Goal: Use online tool/utility: Use online tool/utility

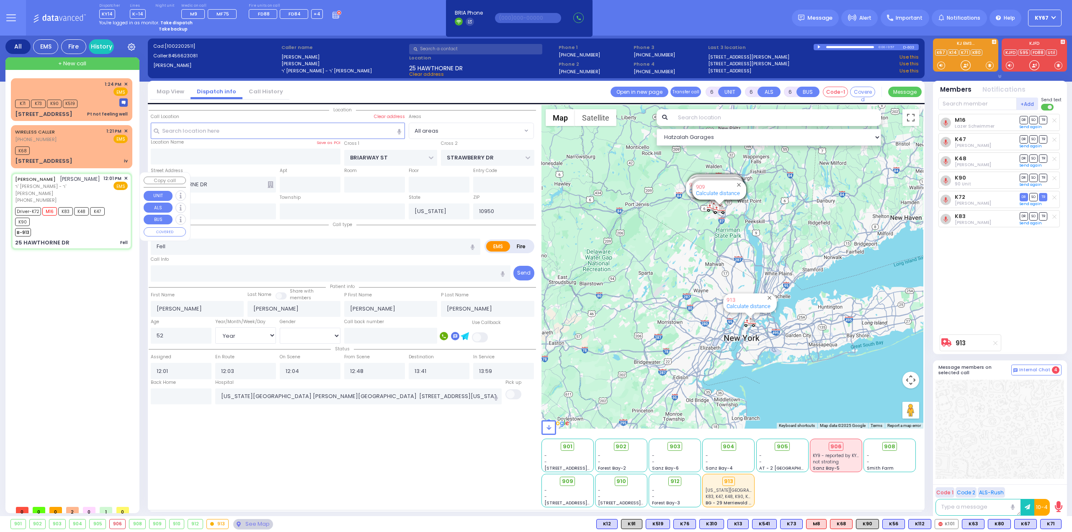
select select "Year"
select select "[DEMOGRAPHIC_DATA]"
select select
radio input "true"
select select "Year"
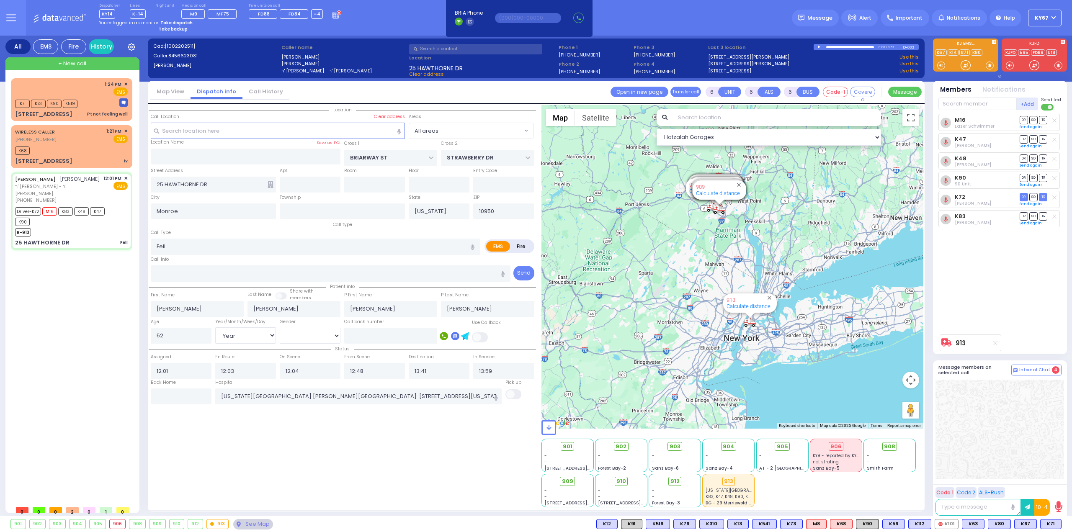
select select "[DEMOGRAPHIC_DATA]"
select select "Hatzalah Garages"
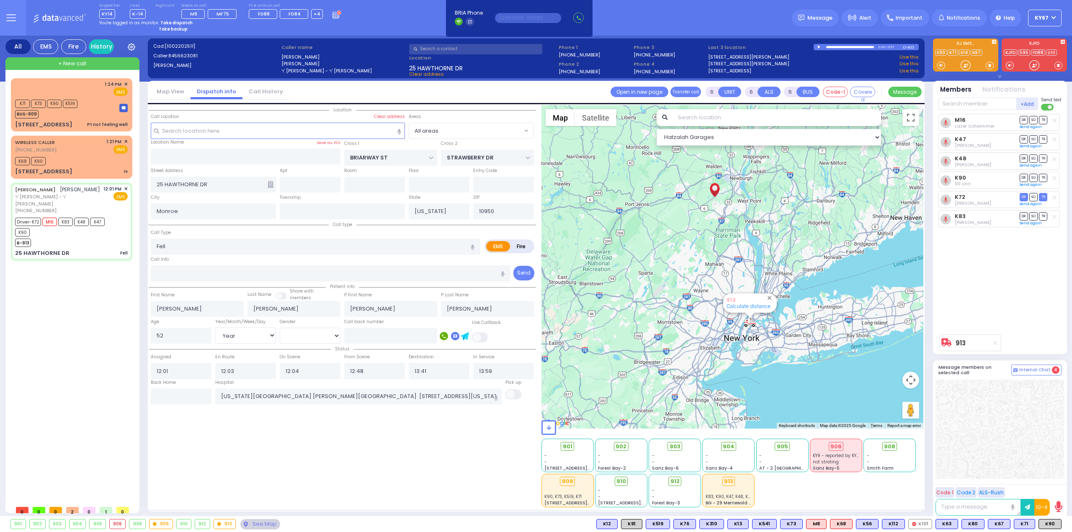
select select
radio input "true"
select select "Year"
select select "[DEMOGRAPHIC_DATA]"
select select "Hatzalah Garages"
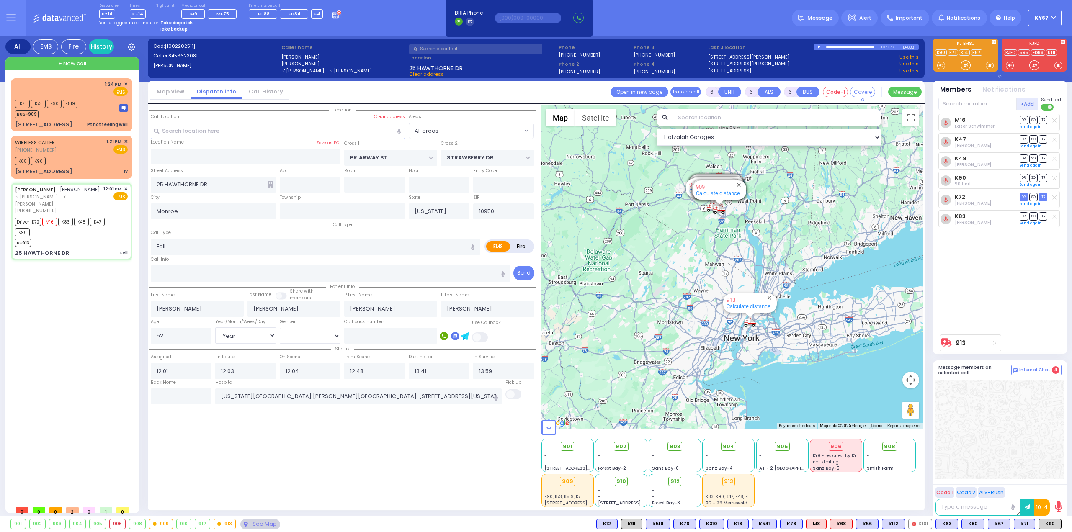
select select
radio input "true"
select select "Year"
select select "[DEMOGRAPHIC_DATA]"
select select "Hatzalah Garages"
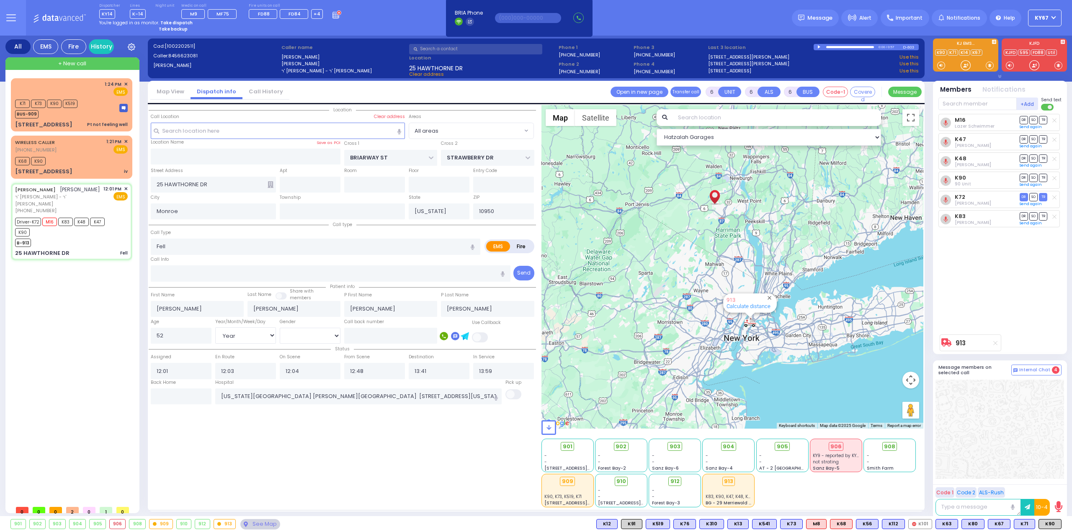
select select
radio input "true"
select select "Year"
select select "[DEMOGRAPHIC_DATA]"
select select "Hatzalah Garages"
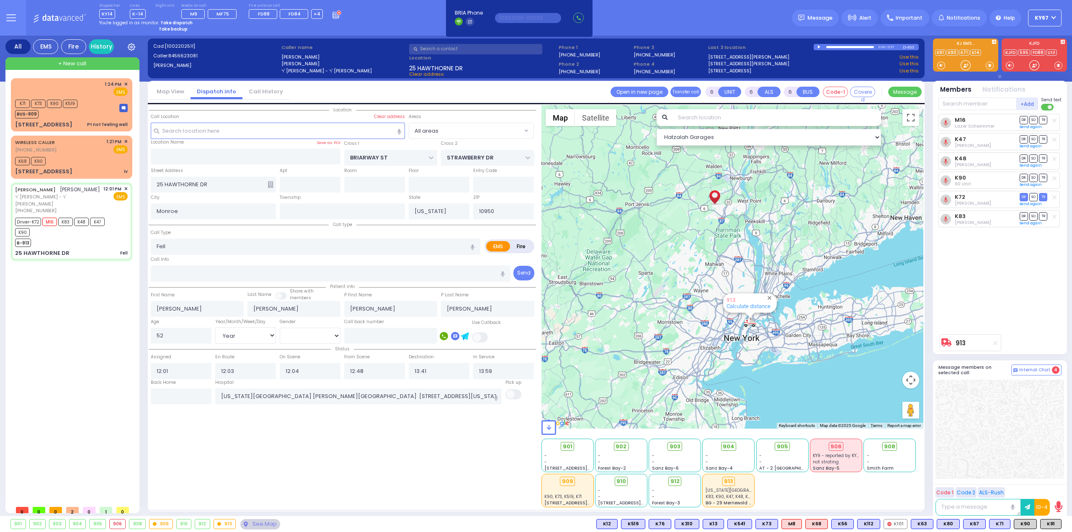
select select
radio input "true"
select select "Year"
select select "[DEMOGRAPHIC_DATA]"
select select
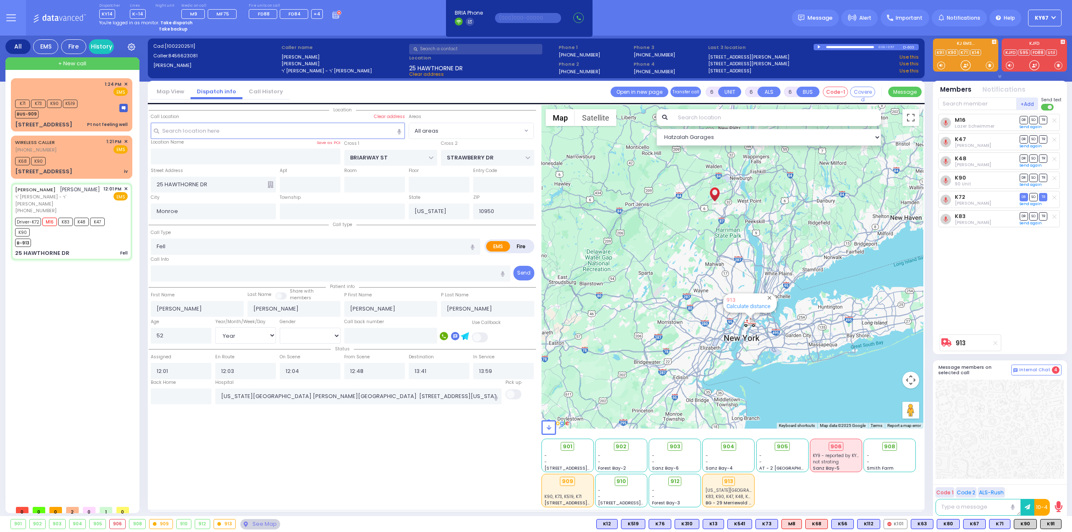
radio input "true"
select select "Year"
select select "[DEMOGRAPHIC_DATA]"
radio input "true"
select select "Year"
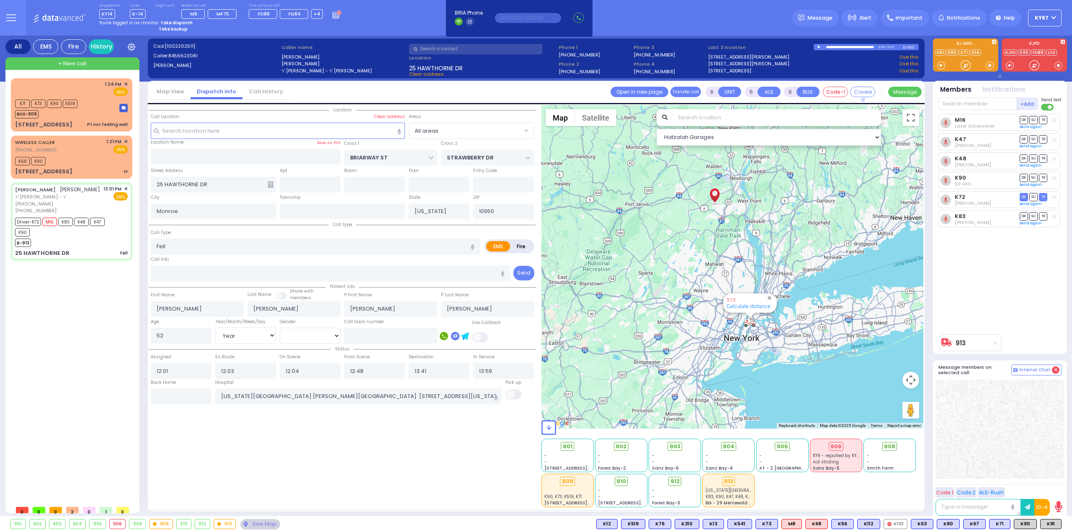
select select "[DEMOGRAPHIC_DATA]"
radio input "true"
select select "Year"
select select "[DEMOGRAPHIC_DATA]"
select select "All areas"
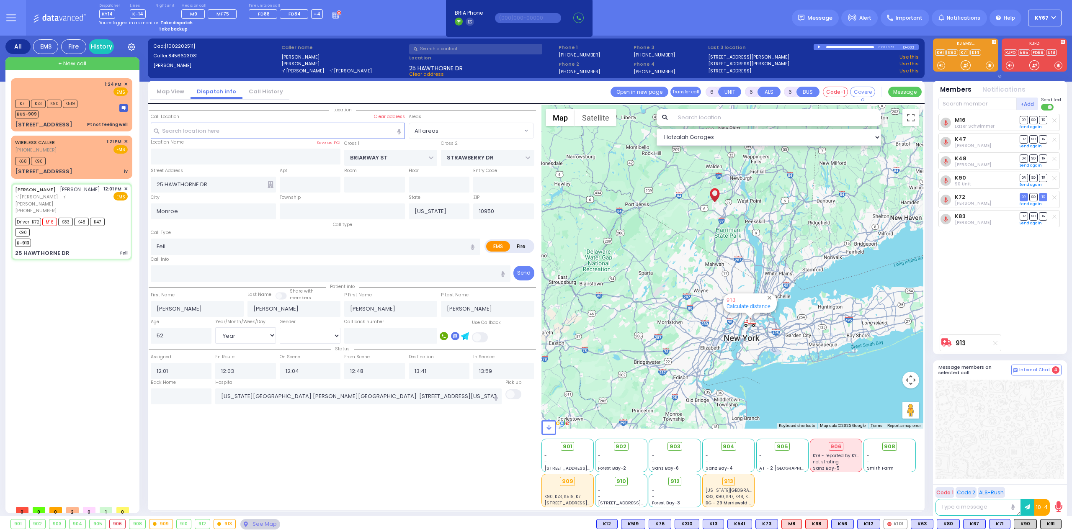
select select "Hatzalah Garages"
select select
radio input "true"
select select "Year"
select select "[DEMOGRAPHIC_DATA]"
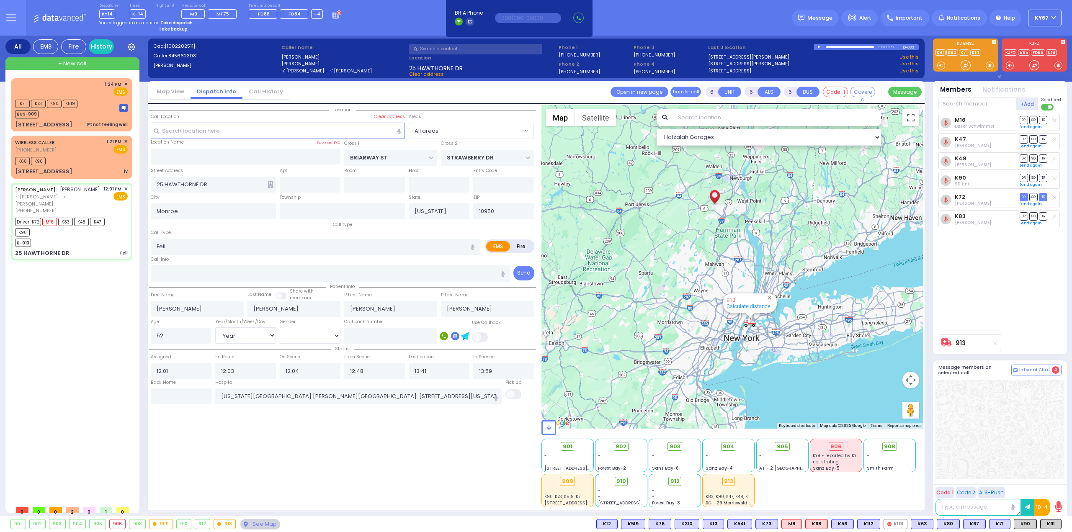
select select "Hatzalah Garages"
select select
radio input "true"
select select "Year"
select select "[DEMOGRAPHIC_DATA]"
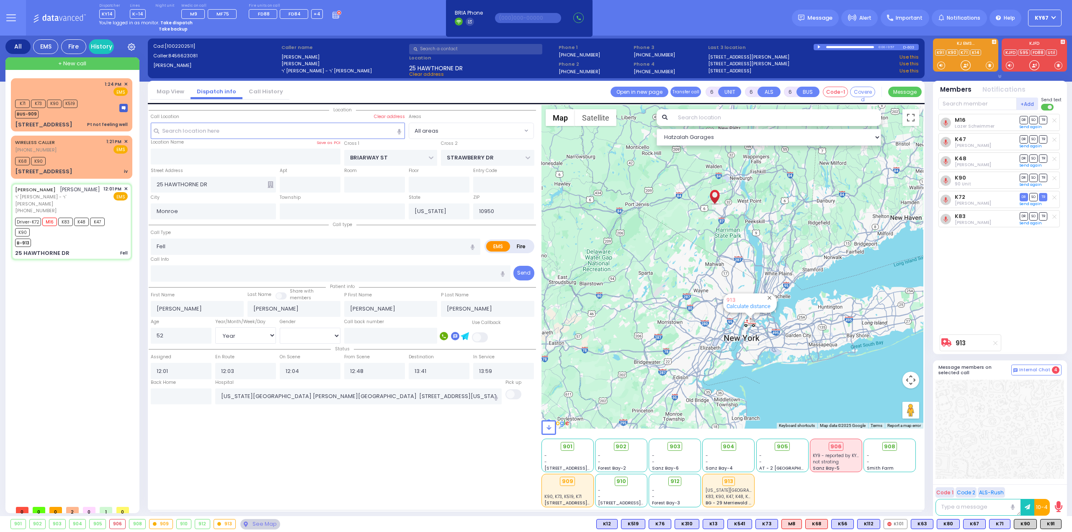
select select "Hatzalah Garages"
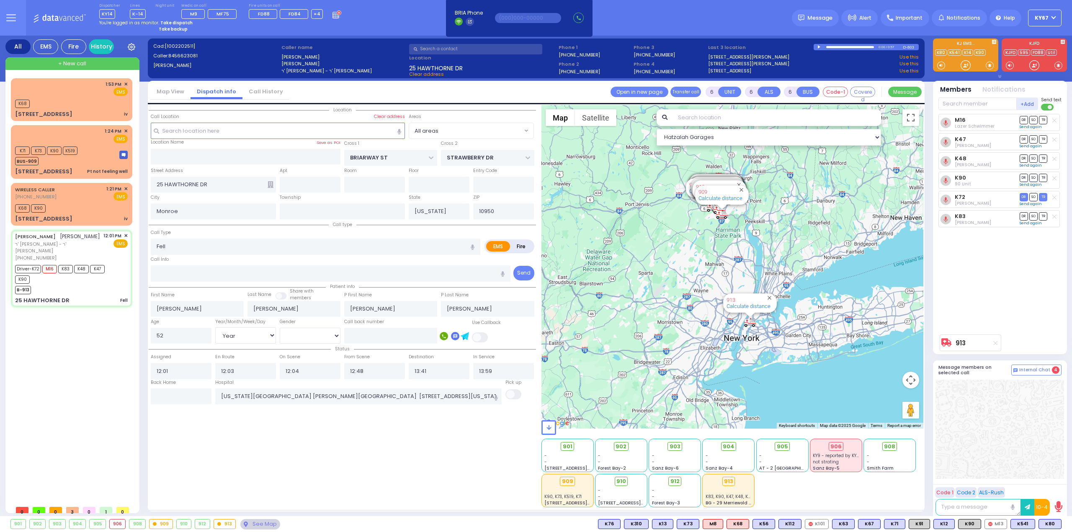
select select
radio input "true"
select select "Year"
select select "[DEMOGRAPHIC_DATA]"
radio input "true"
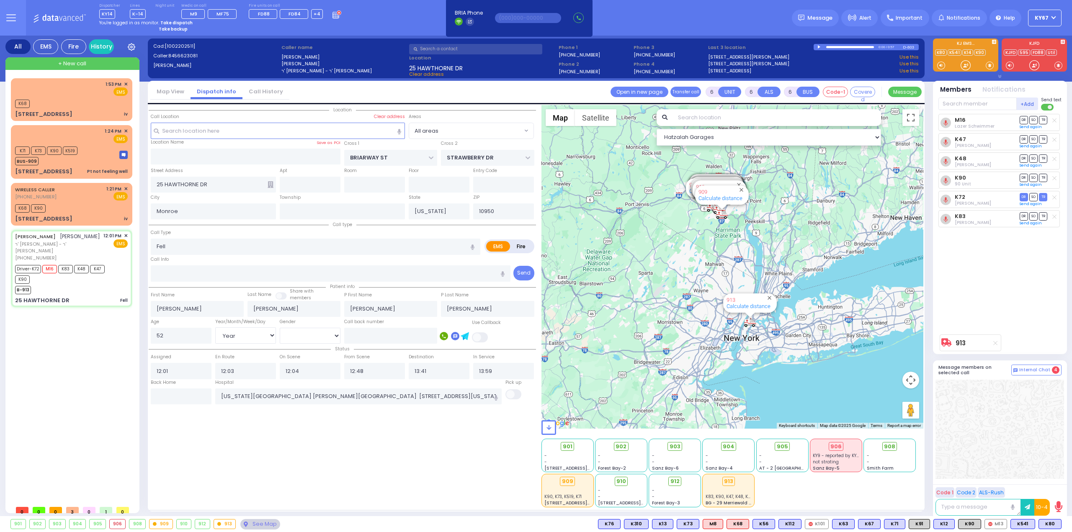
select select "Year"
select select "[DEMOGRAPHIC_DATA]"
radio input "true"
select select "Year"
select select "[DEMOGRAPHIC_DATA]"
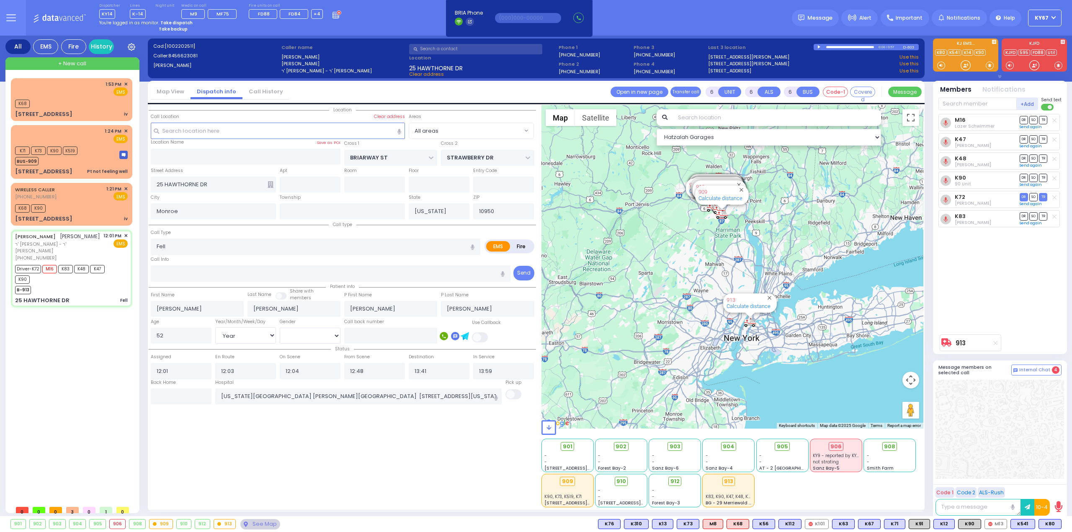
select select "All areas"
select select "Hatzalah Garages"
select select
radio input "true"
select select "Year"
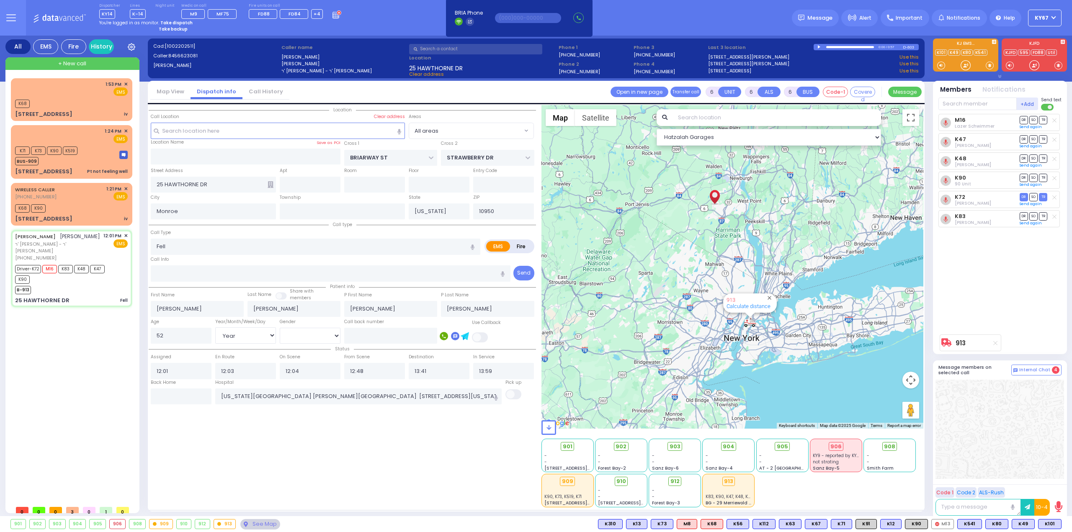
select select "[DEMOGRAPHIC_DATA]"
select select "Hatzalah Garages"
select select
radio input "true"
select select "Year"
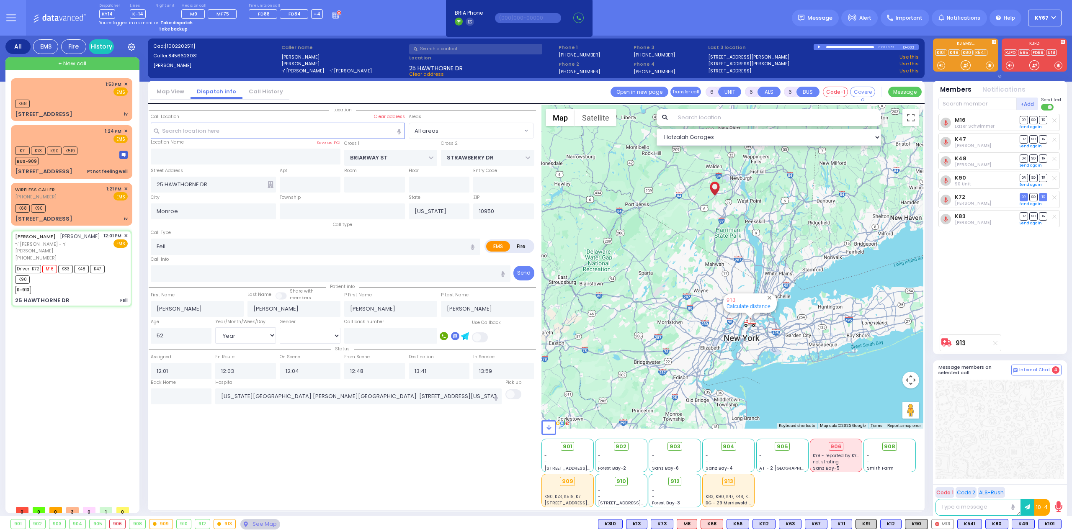
select select "[DEMOGRAPHIC_DATA]"
select select "Hatzalah Garages"
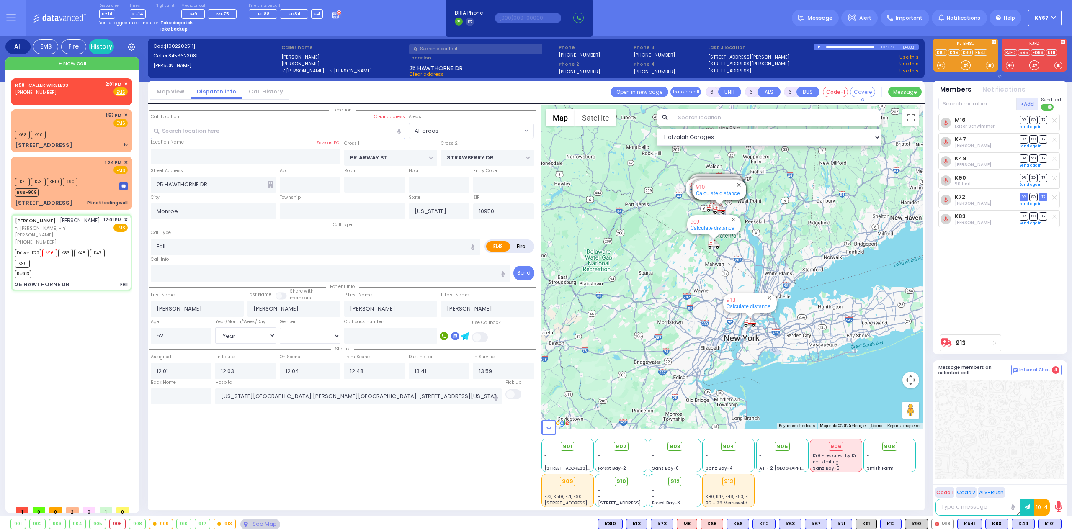
select select
radio input "true"
select select "Year"
select select "[DEMOGRAPHIC_DATA]"
select select "Hatzalah Garages"
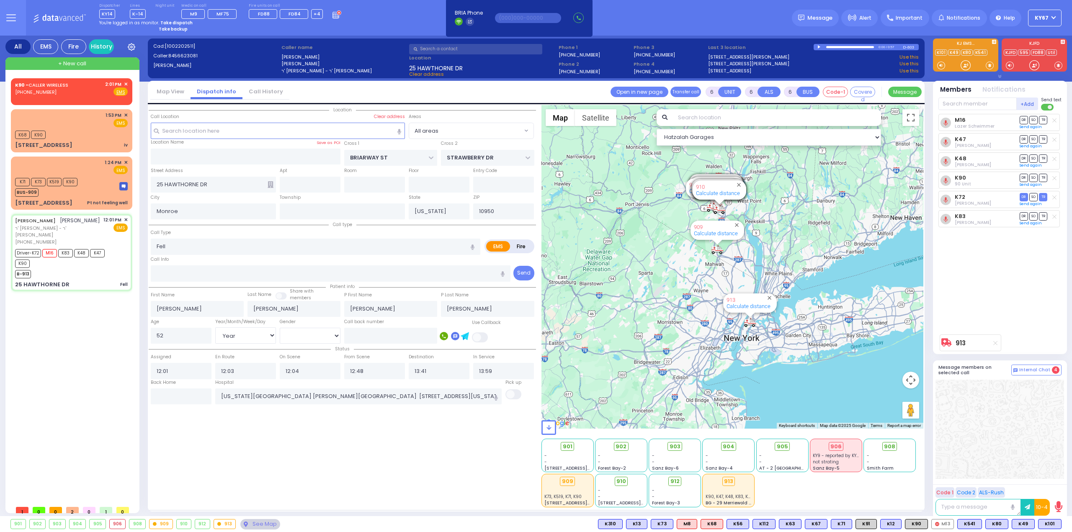
select select
radio input "true"
select select "Year"
select select "[DEMOGRAPHIC_DATA]"
select select "Hatzalah Garages"
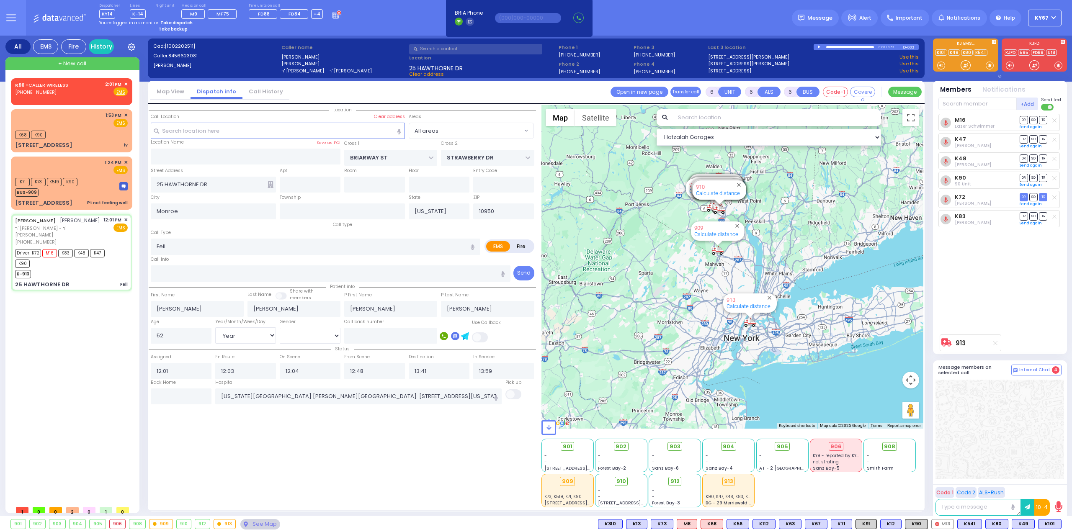
select select
radio input "true"
select select "Year"
select select "[DEMOGRAPHIC_DATA]"
select select "Hatzalah Garages"
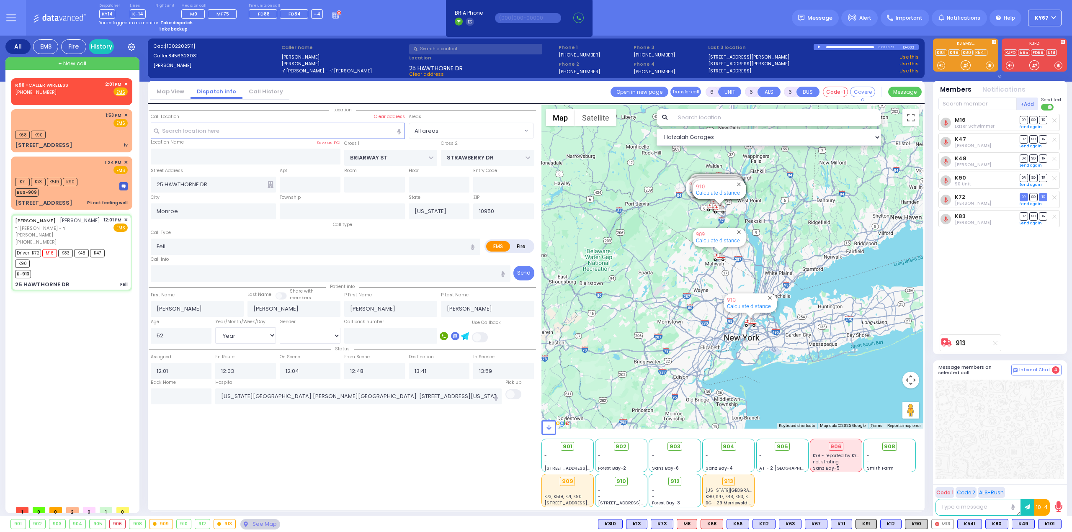
select select
radio input "true"
select select "Year"
select select "[DEMOGRAPHIC_DATA]"
select select "Hatzalah Garages"
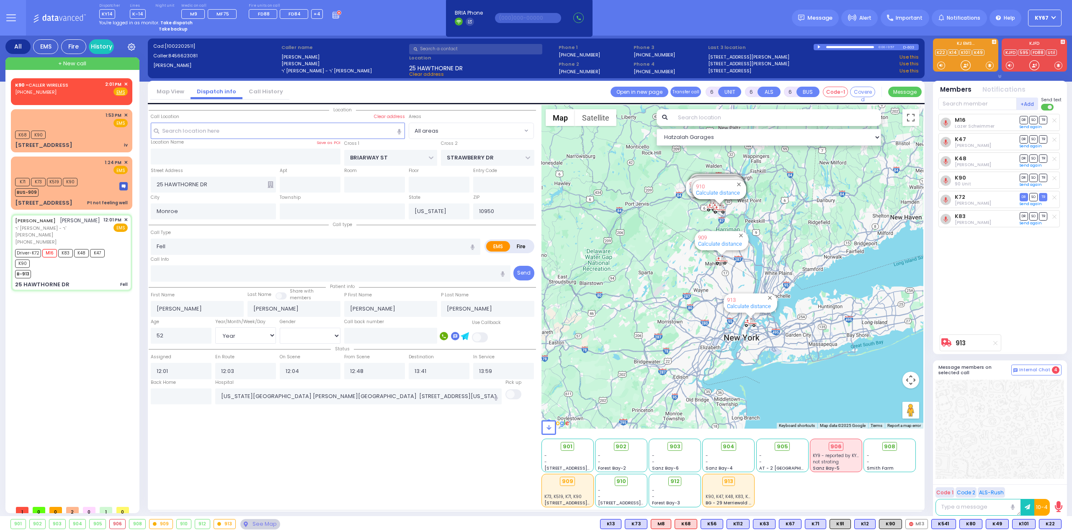
select select
radio input "true"
select select "Year"
select select "[DEMOGRAPHIC_DATA]"
select select "Hatzalah Garages"
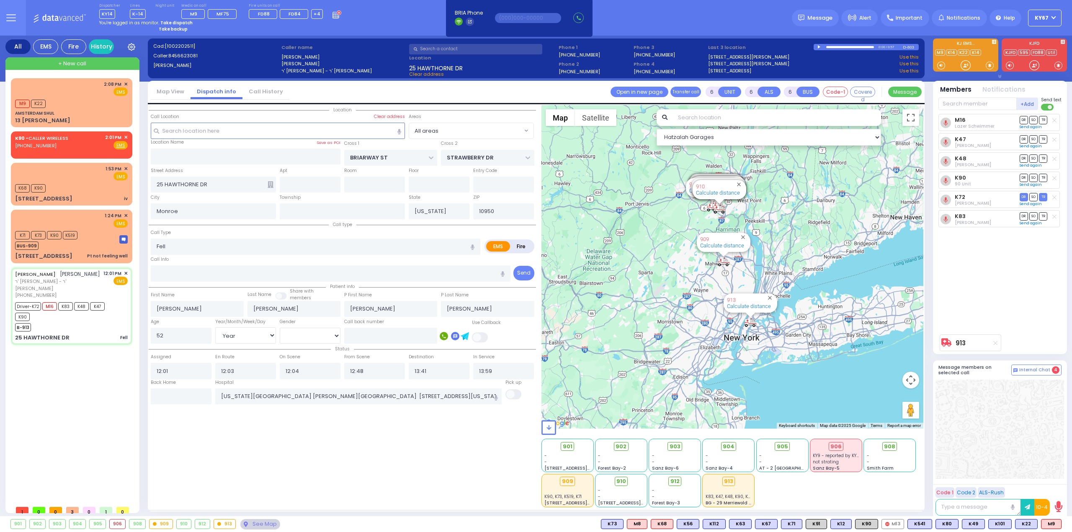
select select
radio input "true"
select select "Year"
select select "[DEMOGRAPHIC_DATA]"
select select "Hatzalah Garages"
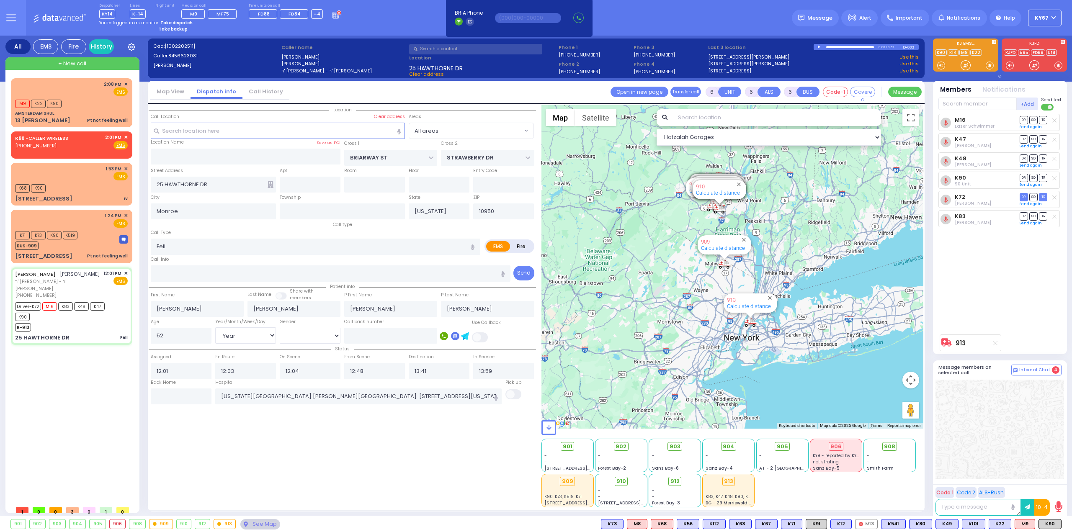
select select
radio input "true"
select select "Year"
select select "[DEMOGRAPHIC_DATA]"
select select "Hatzalah Garages"
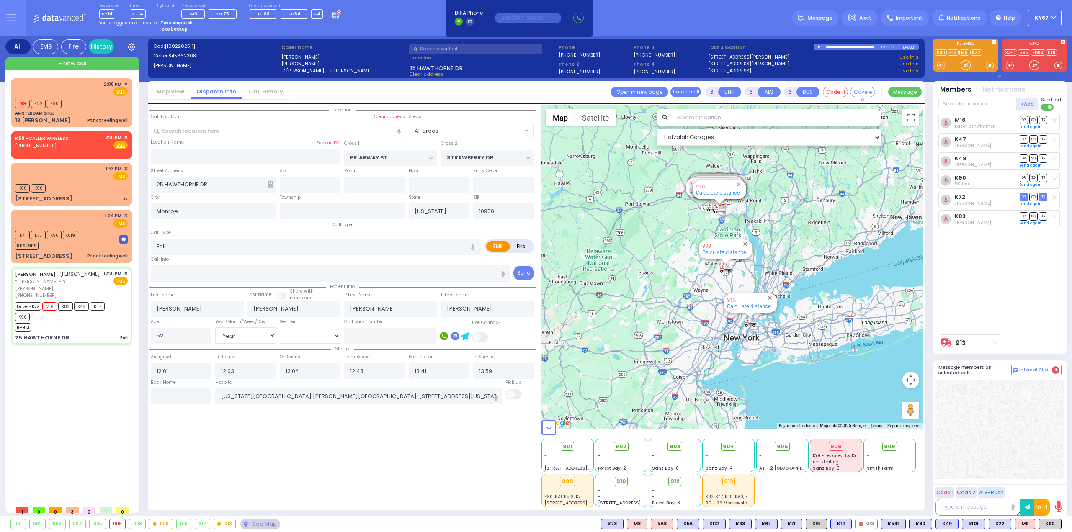
select select
radio input "true"
select select "Year"
select select "[DEMOGRAPHIC_DATA]"
select select "Hatzalah Garages"
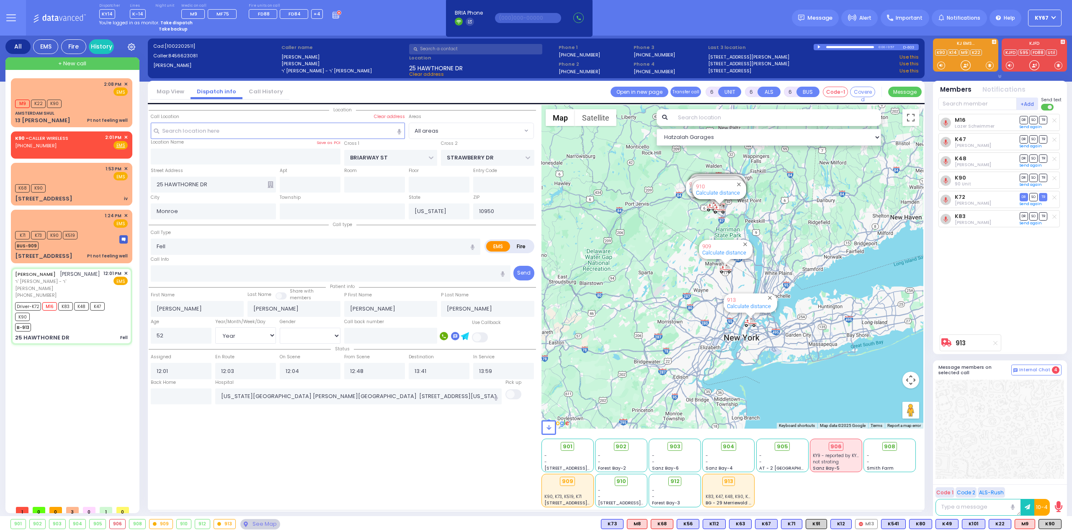
select select
radio input "true"
select select "Year"
select select "[DEMOGRAPHIC_DATA]"
select select "Hatzalah Garages"
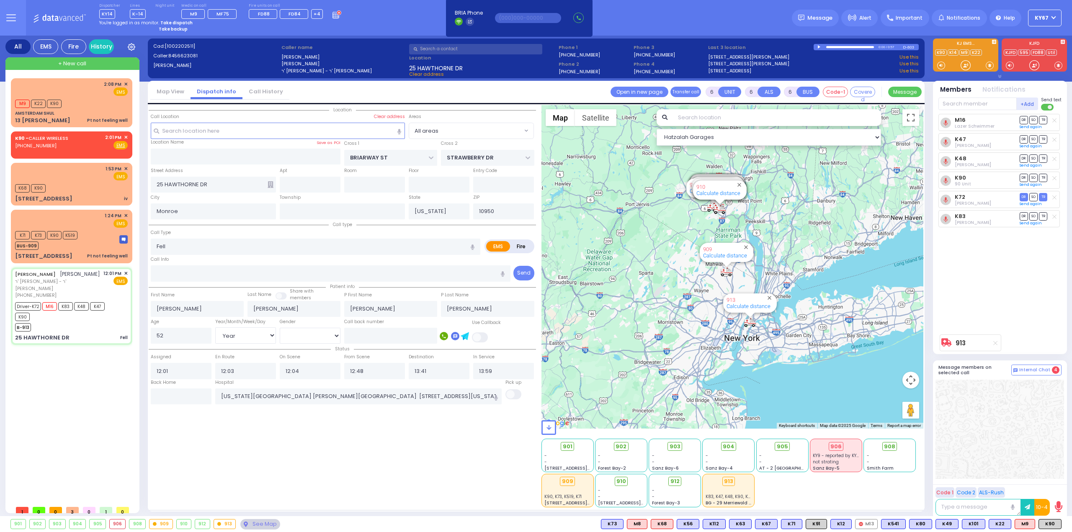
select select
radio input "true"
select select "Year"
select select "[DEMOGRAPHIC_DATA]"
select select "Hatzalah Garages"
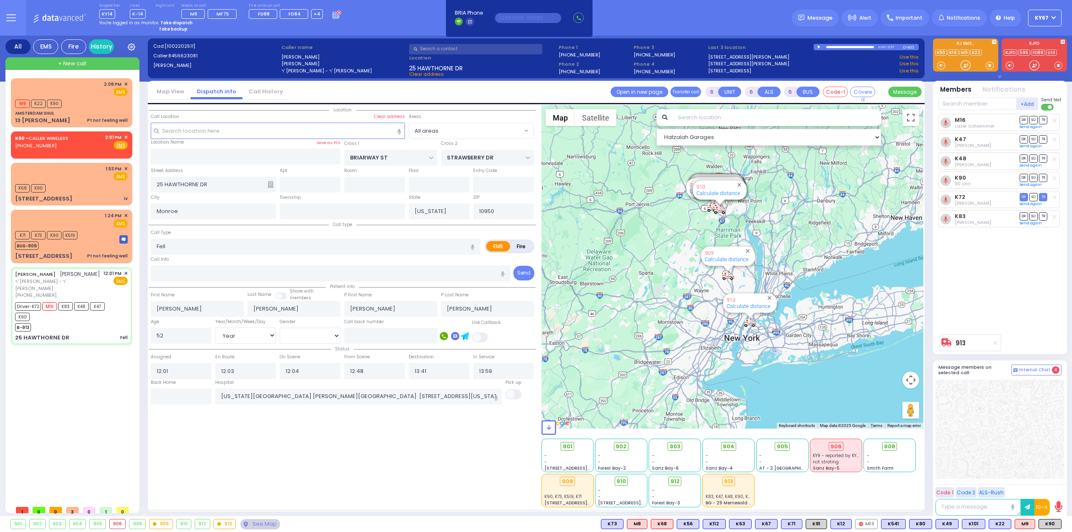
select select
radio input "true"
select select "Year"
select select "[DEMOGRAPHIC_DATA]"
select select "Hatzalah Garages"
